Goal: Task Accomplishment & Management: Manage account settings

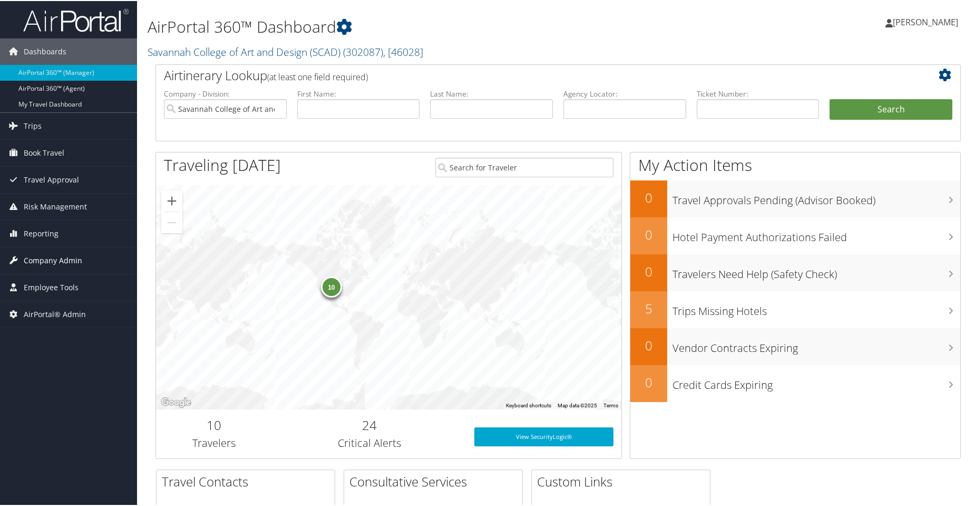
click at [39, 255] on span "Company Admin" at bounding box center [53, 259] width 59 height 26
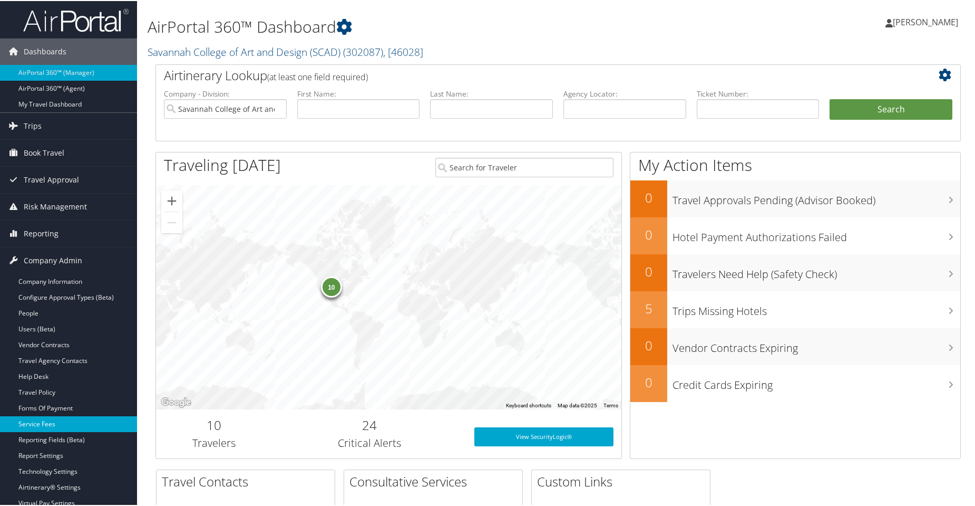
click at [40, 421] on link "Service Fees" at bounding box center [68, 423] width 137 height 16
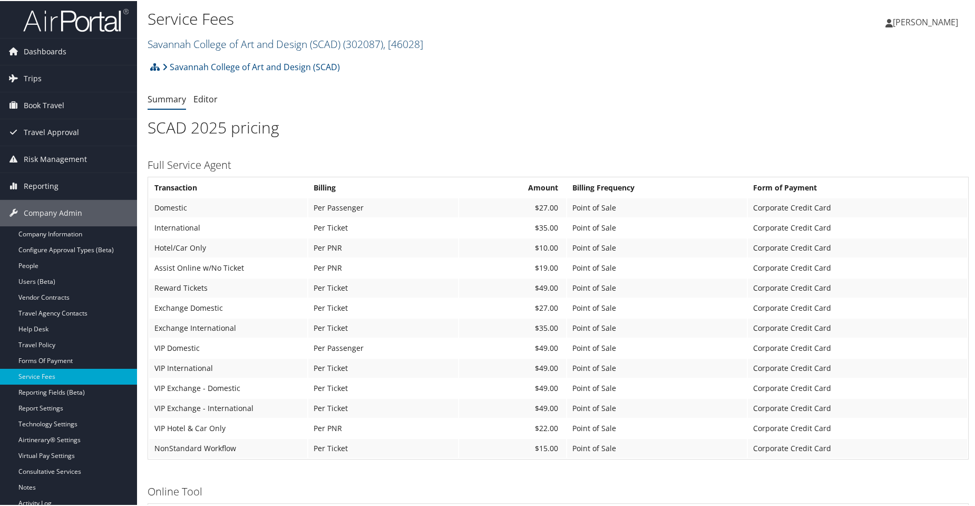
click at [295, 46] on link "Savannah College of Art and Design (SCAD) ( 302087 ) , [ 46028 ]" at bounding box center [286, 43] width 276 height 14
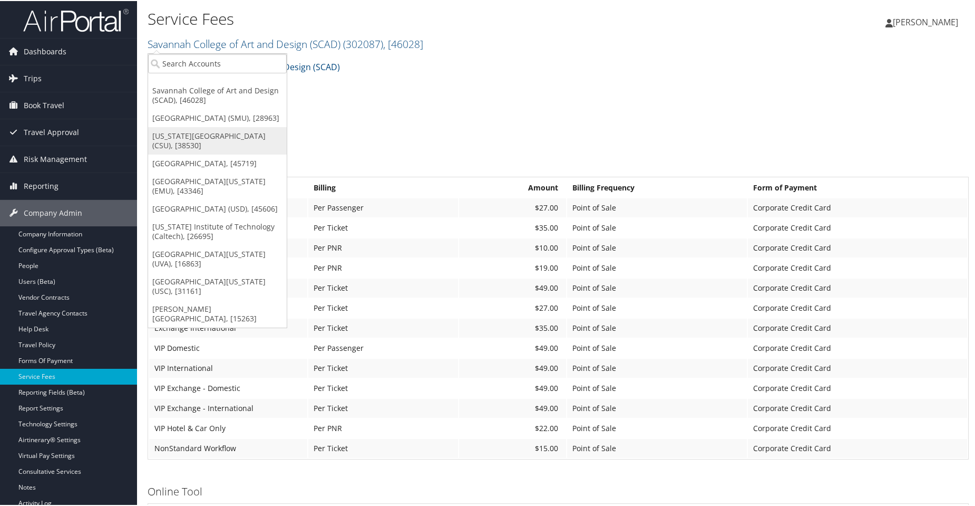
click at [191, 149] on link "[US_STATE][GEOGRAPHIC_DATA] (CSU), [38530]" at bounding box center [217, 139] width 139 height 27
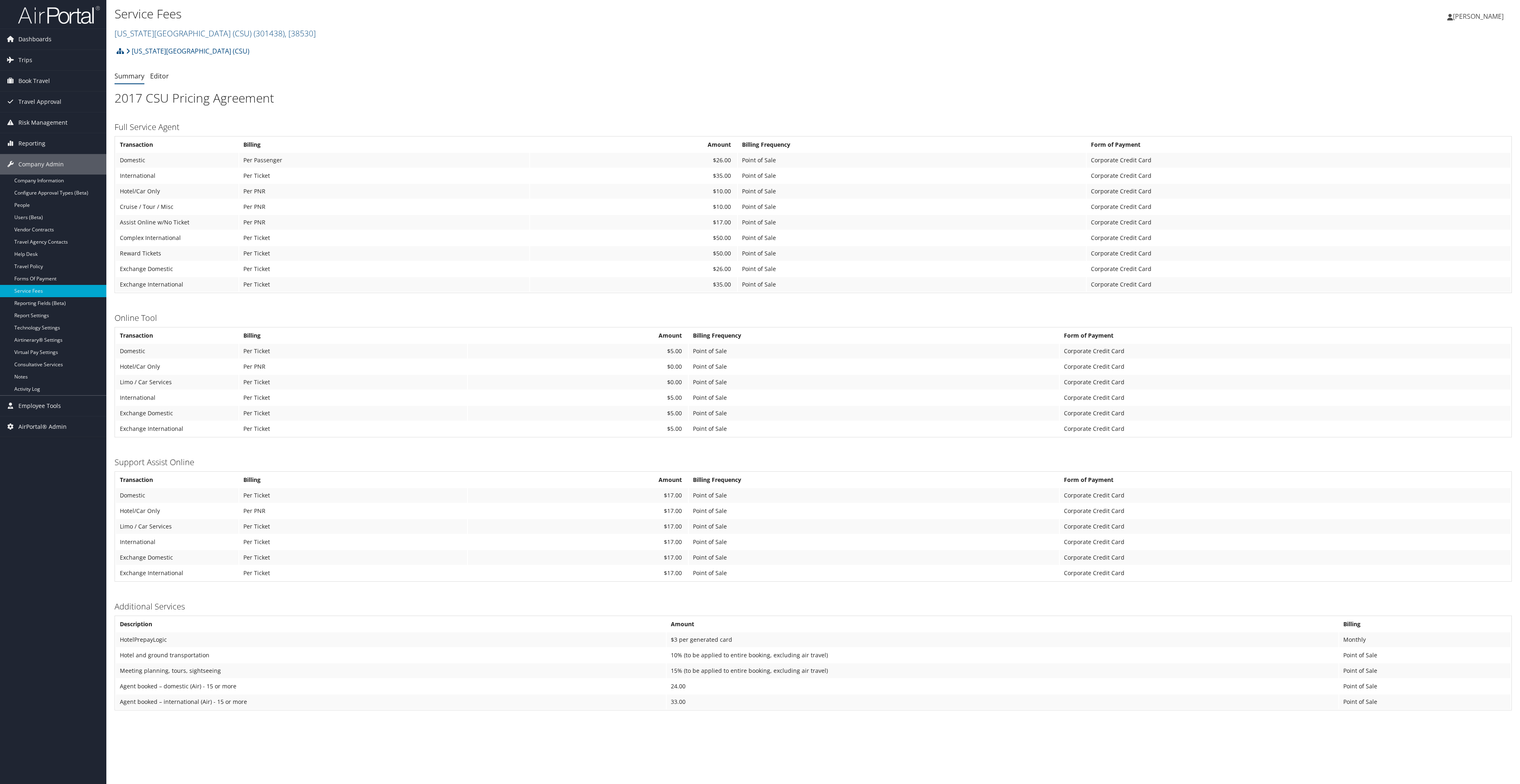
drag, startPoint x: 732, startPoint y: 98, endPoint x: 953, endPoint y: 78, distance: 221.9
click at [757, 78] on ul "Summary Editor" at bounding box center [813, 76] width 1397 height 15
